Goal: Transaction & Acquisition: Purchase product/service

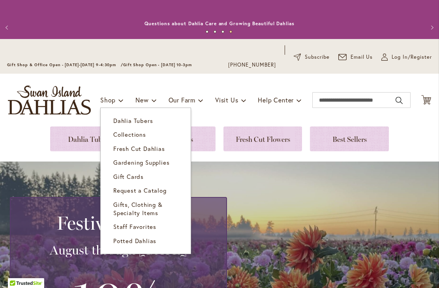
click at [146, 119] on span "Dahlia Tubers" at bounding box center [132, 121] width 39 height 8
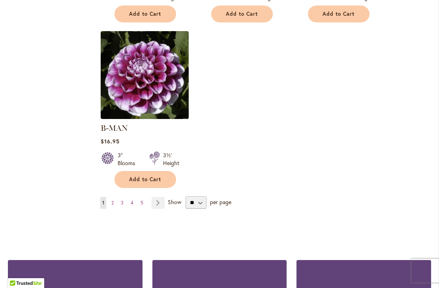
scroll to position [1048, 0]
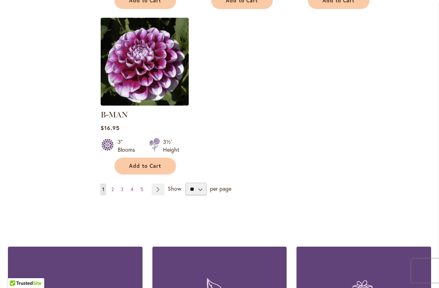
click at [157, 184] on link "Page Next" at bounding box center [157, 190] width 13 height 12
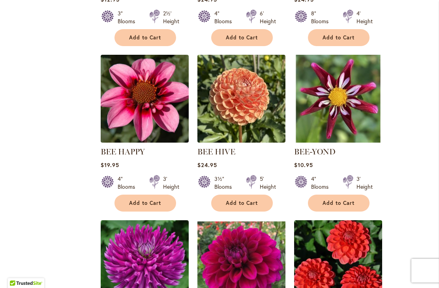
scroll to position [645, 0]
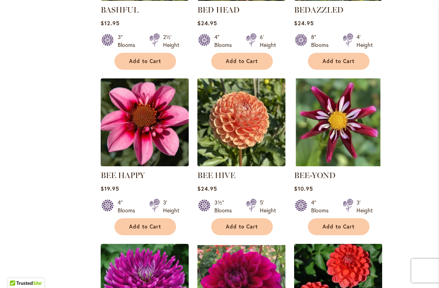
click at [340, 228] on span "Add to Cart" at bounding box center [338, 227] width 32 height 7
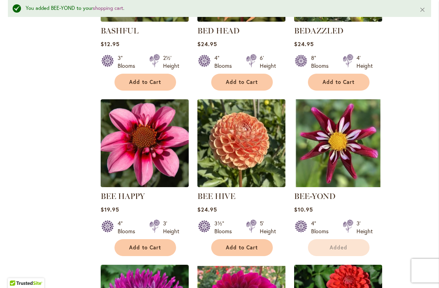
click at [143, 227] on div "4" Blooms 3' Height" at bounding box center [145, 224] width 88 height 22
click at [157, 248] on span "Add to Cart" at bounding box center [145, 247] width 32 height 7
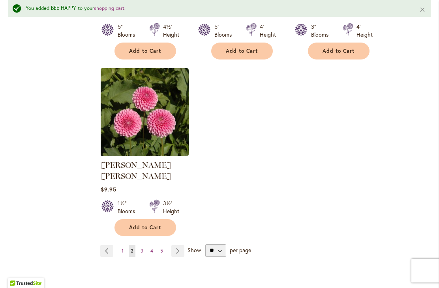
scroll to position [1012, 0]
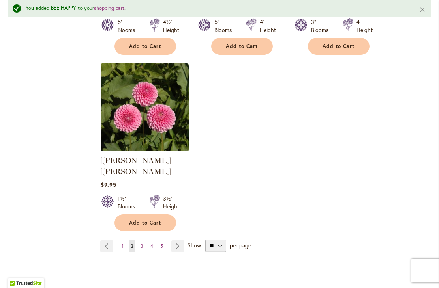
click at [176, 241] on link "Page Next" at bounding box center [177, 247] width 13 height 12
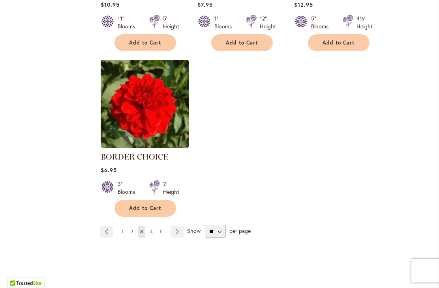
scroll to position [995, 0]
click at [180, 233] on link "Page Next" at bounding box center [177, 232] width 13 height 12
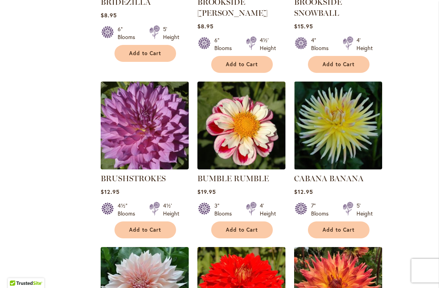
scroll to position [487, 0]
click at [257, 233] on button "Add to Cart" at bounding box center [242, 230] width 62 height 17
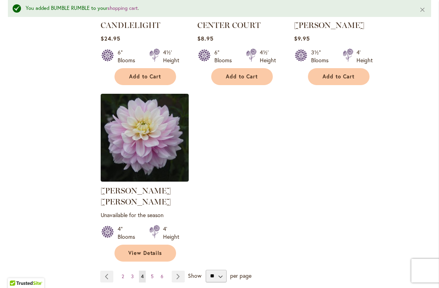
scroll to position [1027, 0]
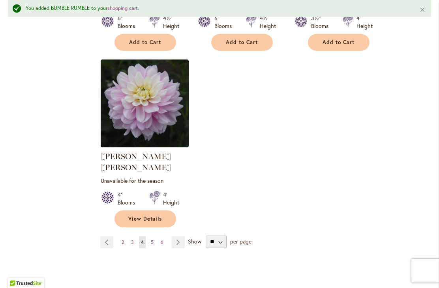
click at [177, 237] on link "Page Next" at bounding box center [178, 243] width 13 height 12
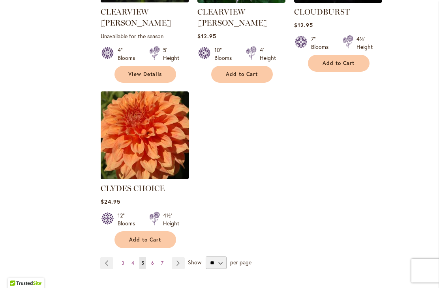
scroll to position [985, 0]
click at [176, 258] on link "Page Next" at bounding box center [178, 264] width 13 height 12
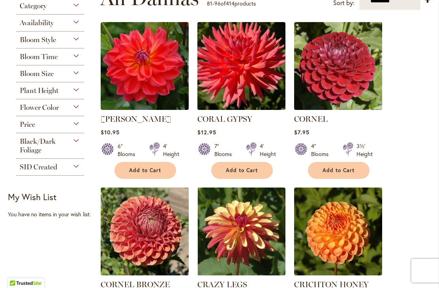
scroll to position [205, 0]
click at [276, 90] on img at bounding box center [241, 66] width 88 height 88
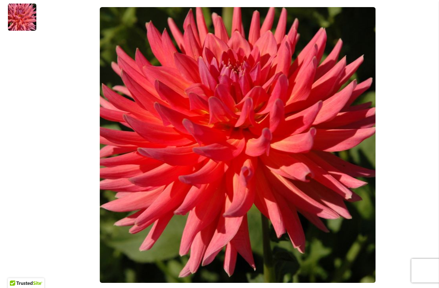
scroll to position [216, 0]
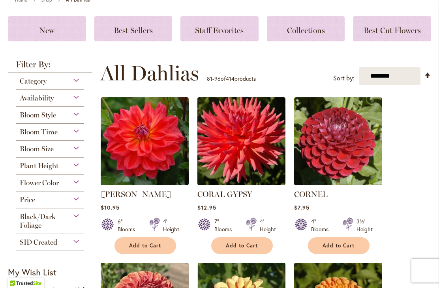
scroll to position [140, 0]
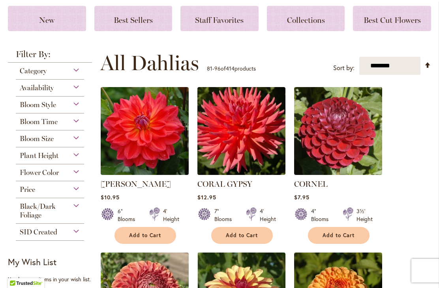
click at [260, 241] on button "Add to Cart" at bounding box center [242, 235] width 62 height 17
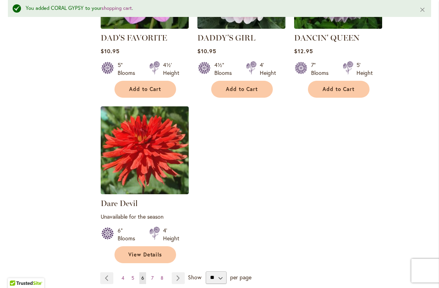
scroll to position [996, 0]
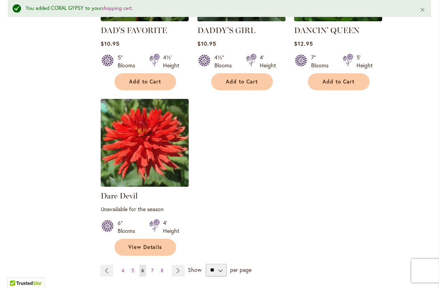
click at [182, 267] on link "Page Next" at bounding box center [178, 271] width 13 height 12
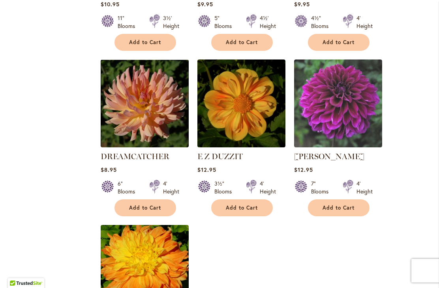
scroll to position [845, 0]
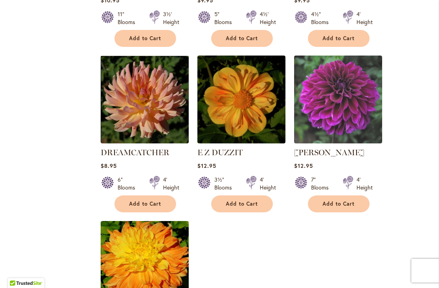
click at [161, 96] on img at bounding box center [145, 100] width 88 height 88
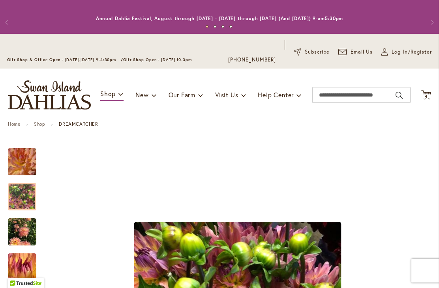
scroll to position [5, 0]
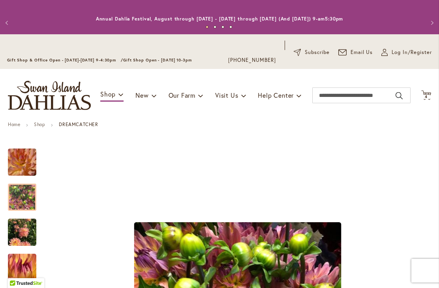
click at [27, 231] on img "Dreamcatcher" at bounding box center [22, 233] width 28 height 38
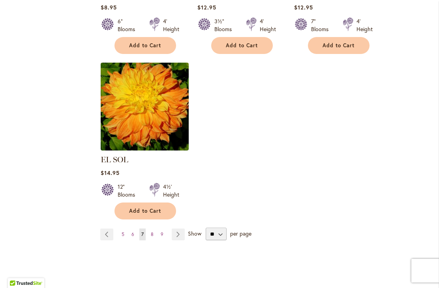
scroll to position [1006, 0]
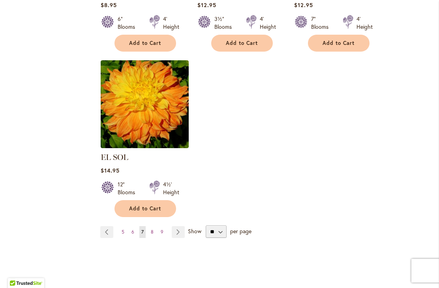
click at [180, 226] on link "Page Next" at bounding box center [178, 232] width 13 height 12
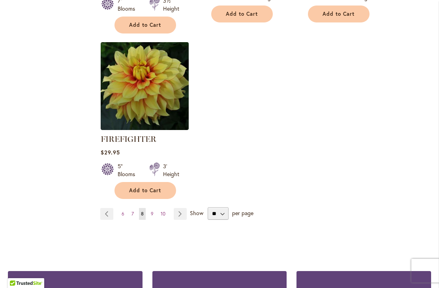
scroll to position [1053, 0]
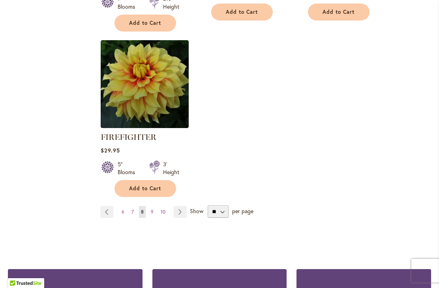
click at [181, 213] on link "Page Next" at bounding box center [180, 212] width 13 height 12
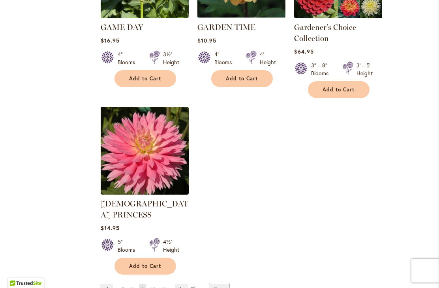
scroll to position [995, 0]
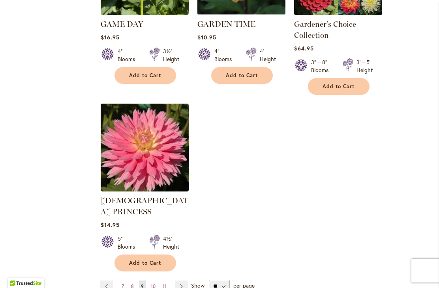
click at [181, 281] on link "Page Next" at bounding box center [181, 287] width 13 height 12
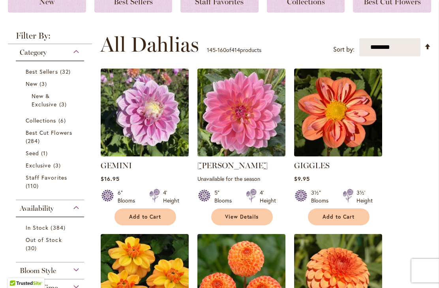
scroll to position [179, 0]
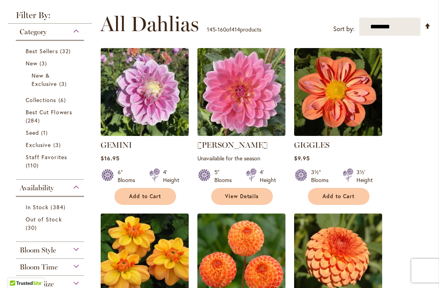
click at [333, 199] on span "Add to Cart" at bounding box center [338, 196] width 32 height 7
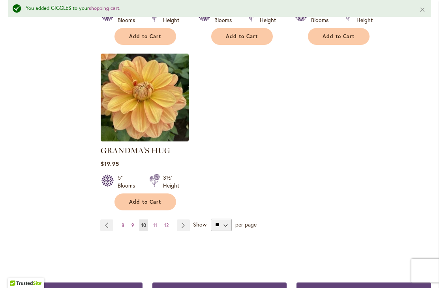
scroll to position [1038, 0]
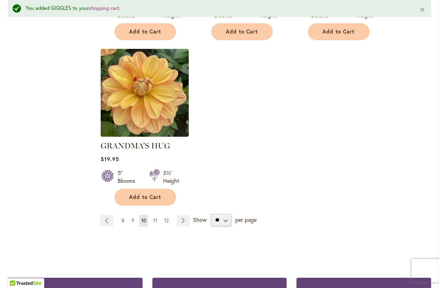
click at [184, 215] on link "Page Next" at bounding box center [183, 221] width 13 height 12
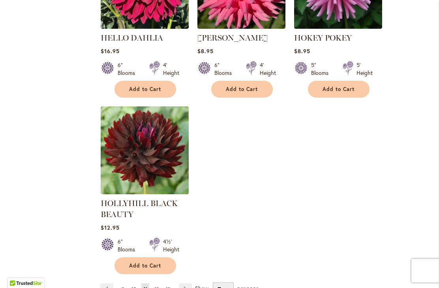
scroll to position [995, 0]
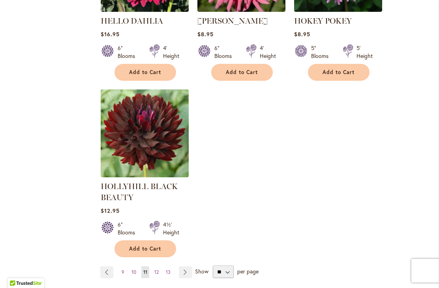
click at [187, 272] on link "Page Next" at bounding box center [185, 273] width 13 height 12
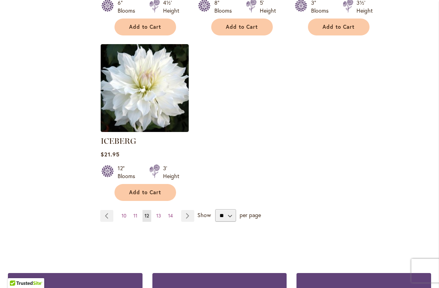
scroll to position [1032, 0]
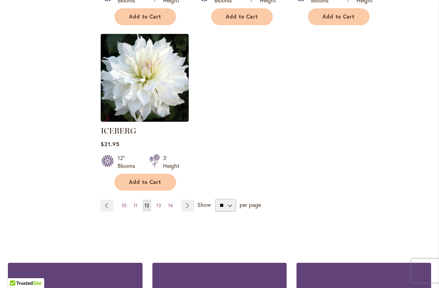
click at [188, 200] on link "Page Next" at bounding box center [187, 206] width 13 height 12
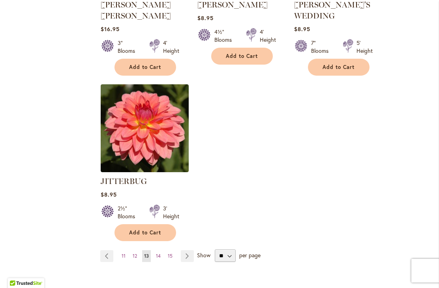
scroll to position [1014, 0]
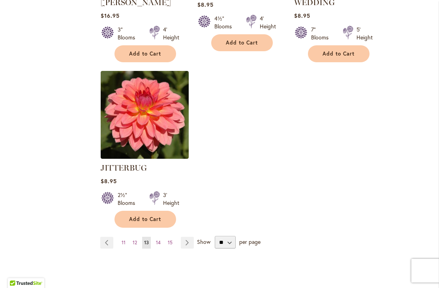
click at [189, 237] on link "Page Next" at bounding box center [187, 243] width 13 height 12
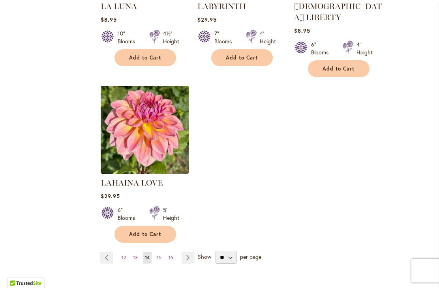
scroll to position [989, 0]
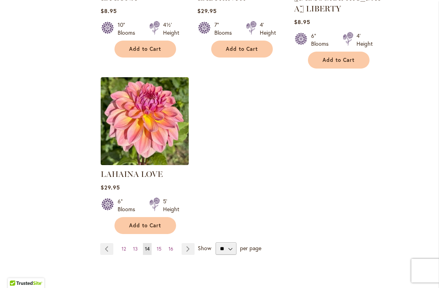
click at [185, 243] on link "Page Next" at bounding box center [187, 249] width 13 height 12
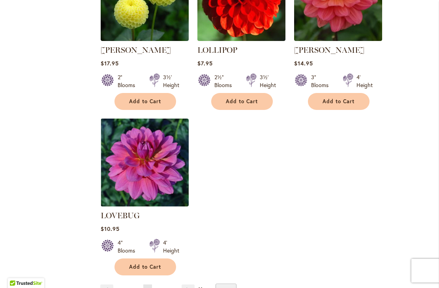
scroll to position [974, 0]
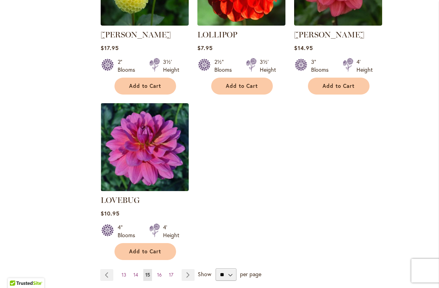
click at [190, 269] on link "Page Next" at bounding box center [187, 275] width 13 height 12
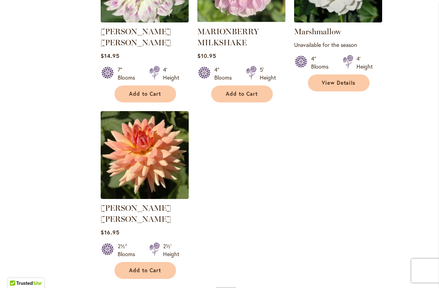
scroll to position [987, 0]
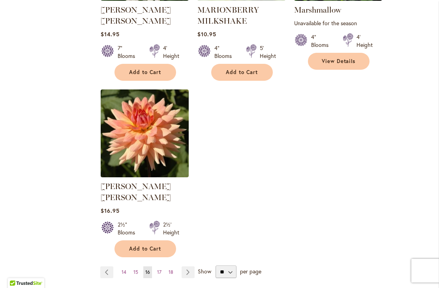
click at [187, 267] on link "Page Next" at bounding box center [187, 273] width 13 height 12
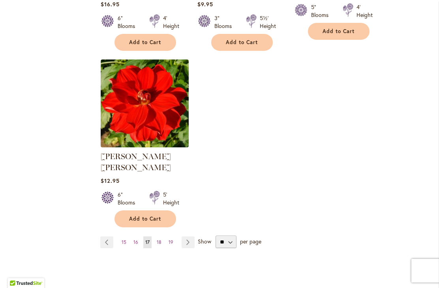
scroll to position [1010, 0]
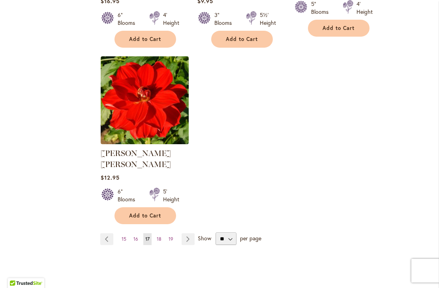
click at [185, 233] on link "Page Next" at bounding box center [187, 239] width 13 height 12
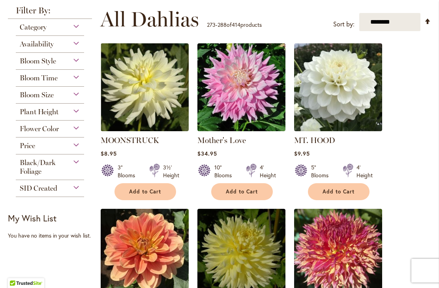
scroll to position [181, 0]
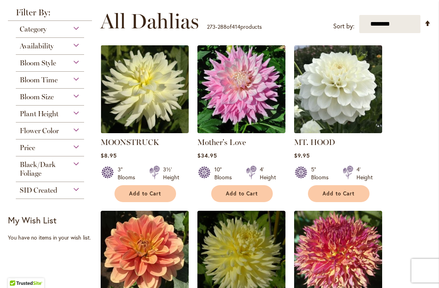
click at [171, 105] on img at bounding box center [145, 89] width 88 height 88
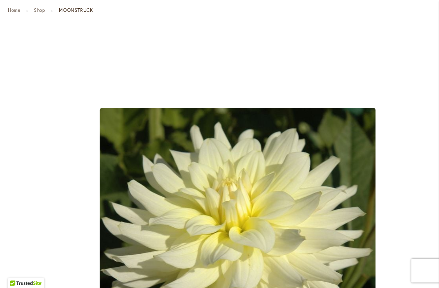
scroll to position [118, 0]
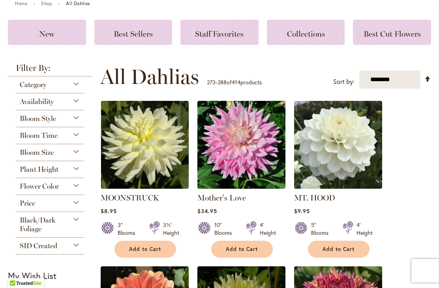
scroll to position [153, 0]
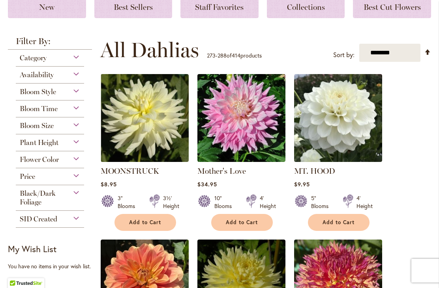
click at [154, 222] on span "Add to Cart" at bounding box center [145, 222] width 32 height 7
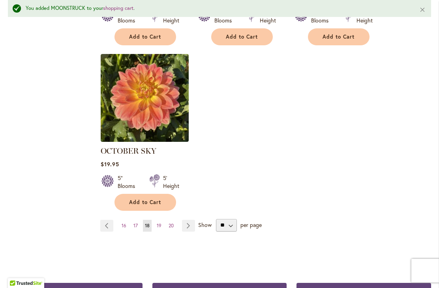
scroll to position [1036, 0]
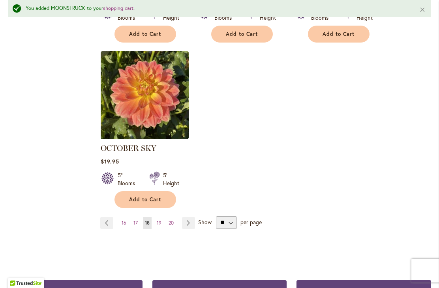
click at [192, 217] on link "Page Next" at bounding box center [188, 223] width 13 height 12
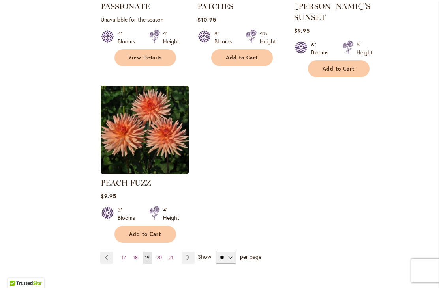
scroll to position [996, 0]
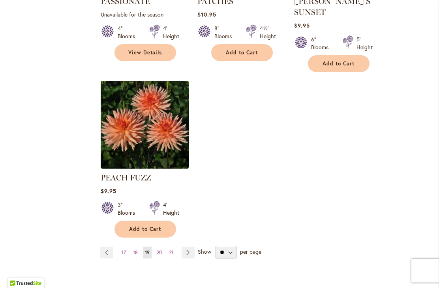
click at [188, 247] on link "Page Next" at bounding box center [187, 253] width 13 height 12
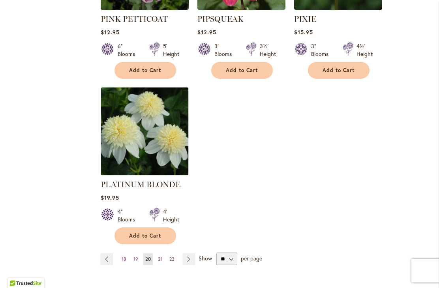
scroll to position [1001, 0]
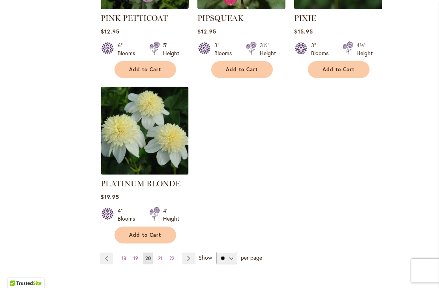
click at [190, 253] on link "Page Next" at bounding box center [188, 259] width 13 height 12
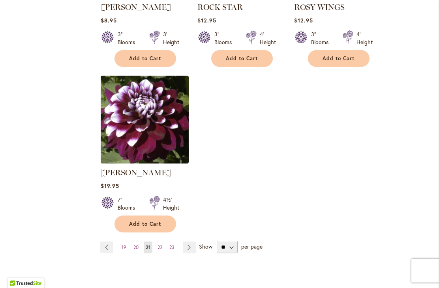
scroll to position [994, 0]
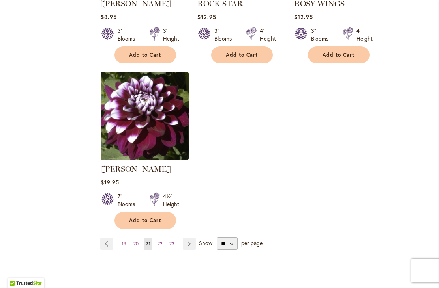
click at [192, 244] on link "Page Next" at bounding box center [189, 244] width 13 height 12
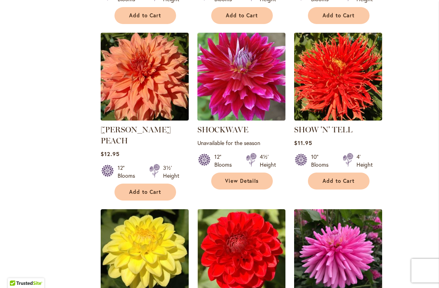
scroll to position [526, 0]
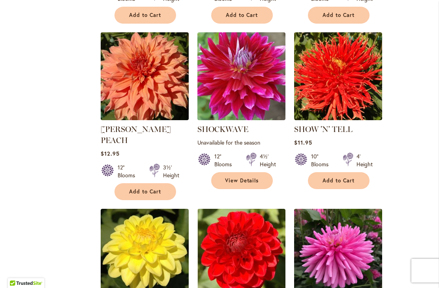
click at [164, 87] on img at bounding box center [145, 76] width 88 height 88
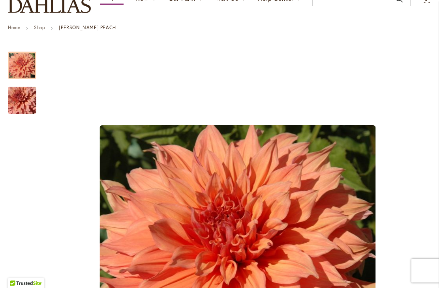
scroll to position [75, 0]
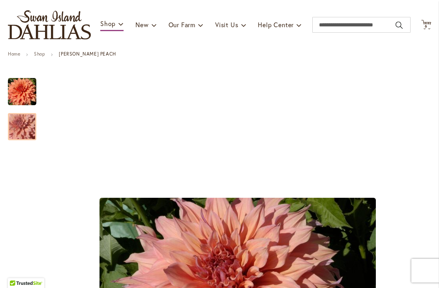
click at [21, 131] on img "Sherwood's Peach" at bounding box center [22, 127] width 57 height 38
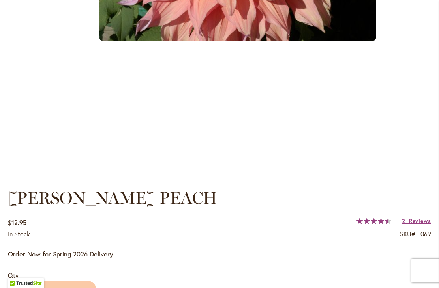
scroll to position [403, 0]
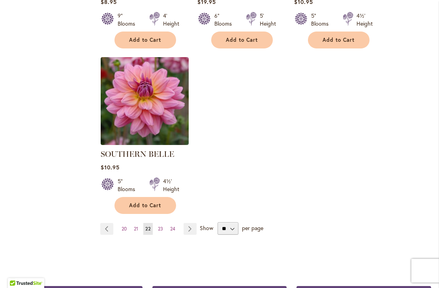
scroll to position [1020, 0]
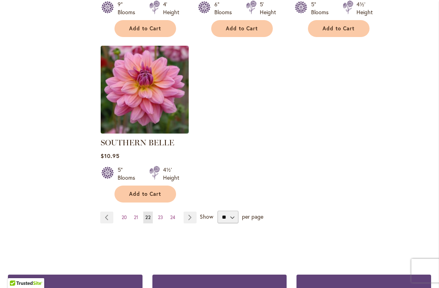
click at [190, 212] on link "Page Next" at bounding box center [189, 218] width 13 height 12
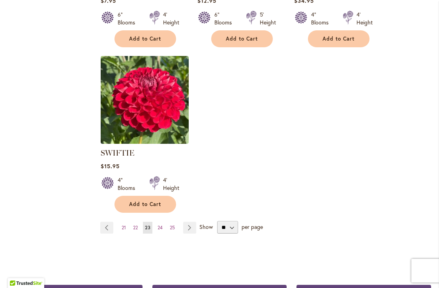
scroll to position [1022, 0]
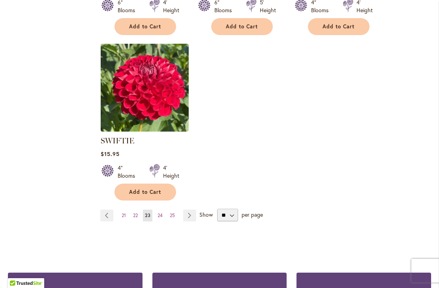
click at [192, 217] on link "Page Next" at bounding box center [189, 216] width 13 height 12
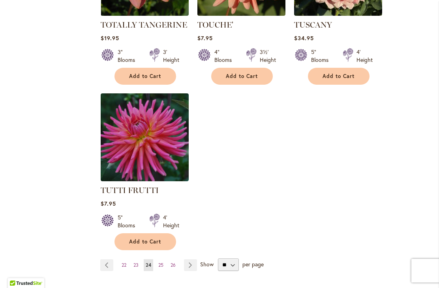
scroll to position [983, 0]
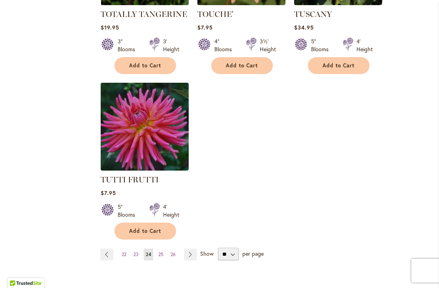
click at [193, 249] on link "Page Next" at bounding box center [190, 255] width 13 height 12
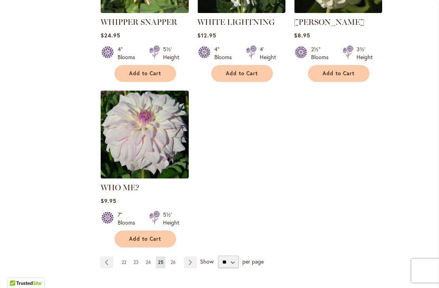
scroll to position [979, 0]
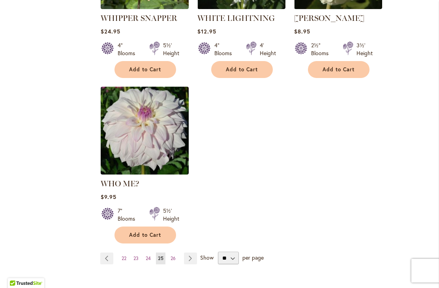
click at [192, 253] on link "Page Next" at bounding box center [190, 259] width 13 height 12
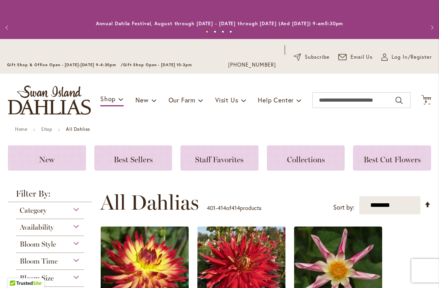
click at [425, 102] on span "6" at bounding box center [425, 101] width 3 height 5
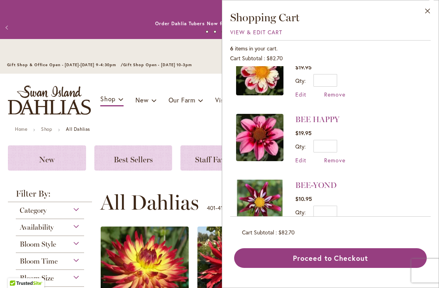
scroll to position [221, 0]
click at [336, 226] on span "Remove" at bounding box center [334, 226] width 21 height 7
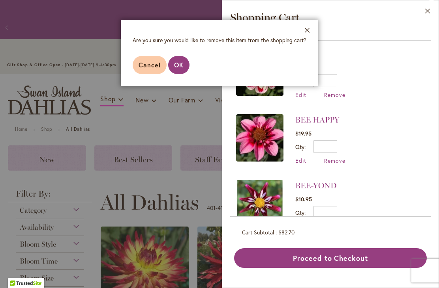
click at [177, 65] on span "OK" at bounding box center [178, 65] width 9 height 8
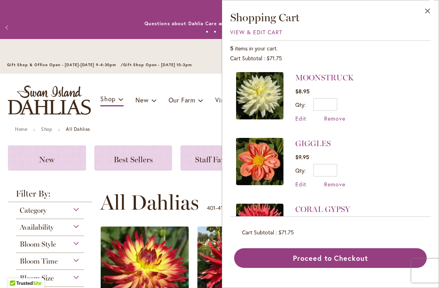
click at [429, 11] on button "Close" at bounding box center [427, 12] width 22 height 25
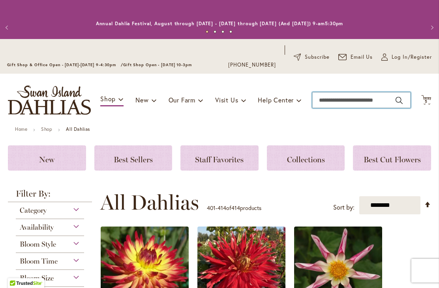
click at [355, 104] on input "Search" at bounding box center [361, 100] width 98 height 16
type input "***"
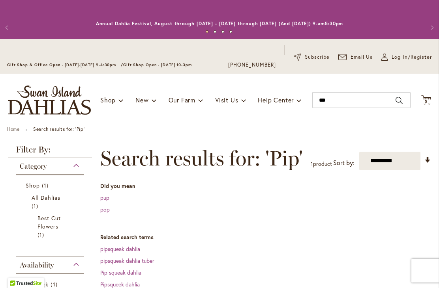
click at [129, 251] on link "pipsqueak dahlia" at bounding box center [120, 248] width 40 height 7
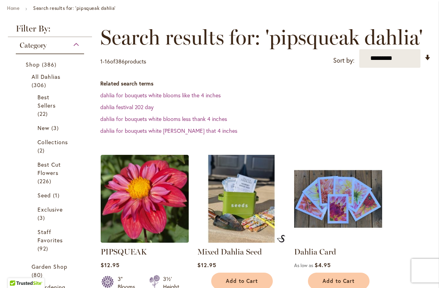
scroll to position [150, 0]
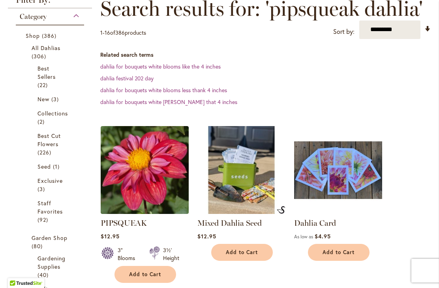
click at [152, 274] on span "Add to Cart" at bounding box center [145, 274] width 32 height 7
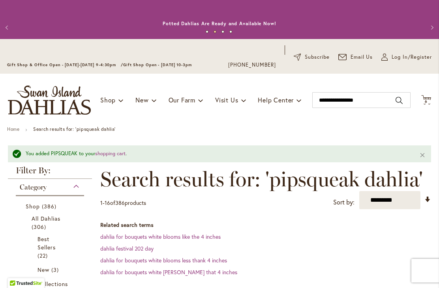
scroll to position [0, 0]
click at [427, 100] on span "6" at bounding box center [425, 101] width 3 height 5
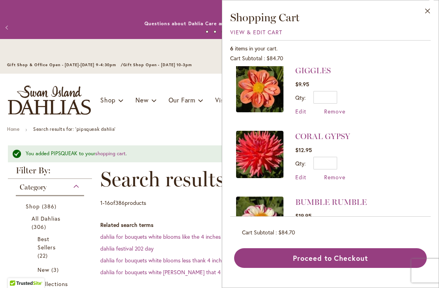
scroll to position [132, 0]
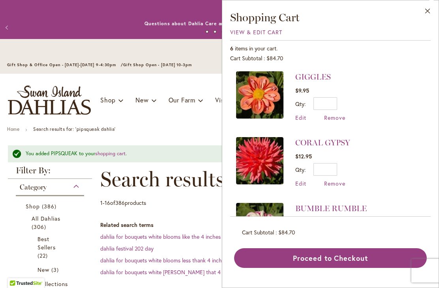
click at [334, 118] on span "Remove" at bounding box center [334, 117] width 21 height 7
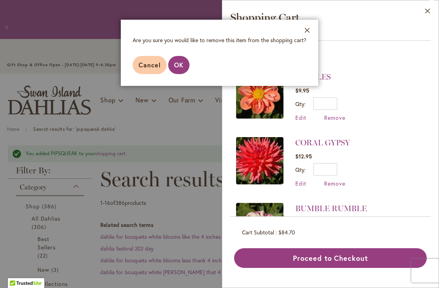
click at [179, 66] on span "OK" at bounding box center [178, 65] width 9 height 8
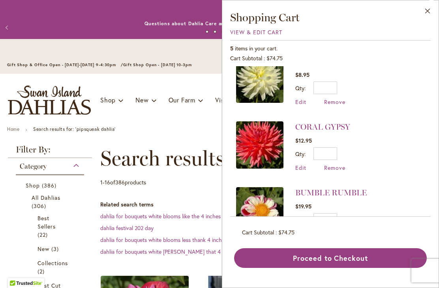
scroll to position [102, 0]
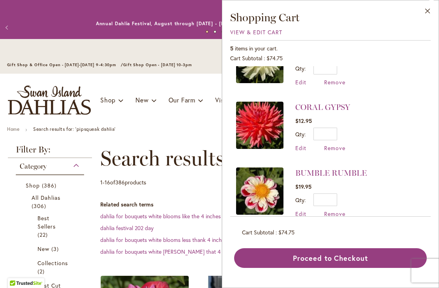
click at [336, 214] on span "Remove" at bounding box center [334, 213] width 21 height 7
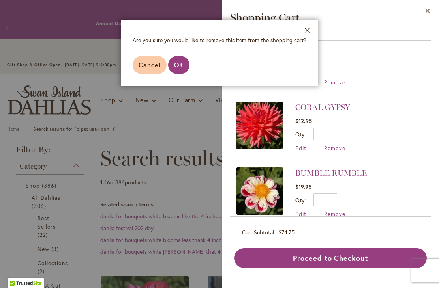
click at [181, 65] on span "OK" at bounding box center [178, 65] width 9 height 8
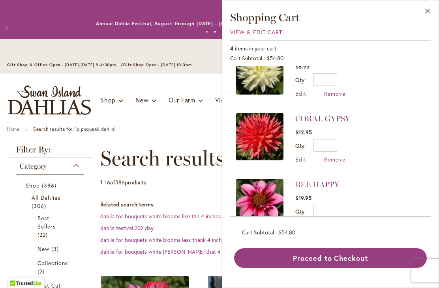
scroll to position [90, 0]
click at [335, 222] on span "Remove" at bounding box center [334, 225] width 21 height 7
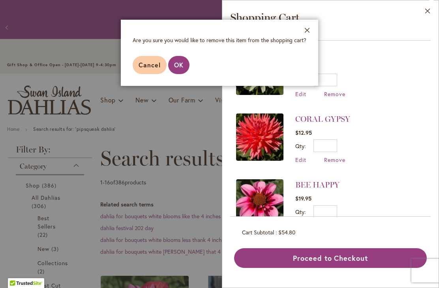
click at [184, 65] on button "OK" at bounding box center [178, 65] width 21 height 18
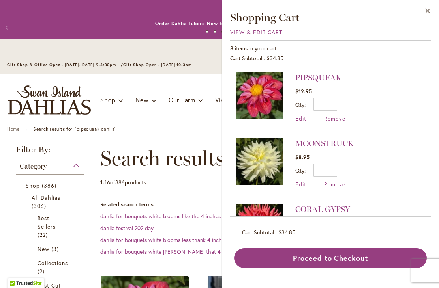
scroll to position [0, 0]
